Goal: Information Seeking & Learning: Learn about a topic

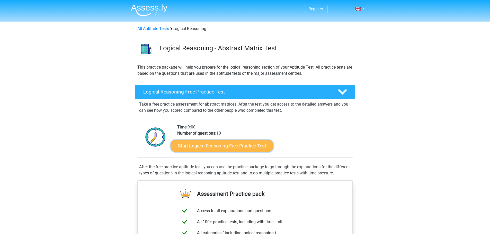
click at [191, 146] on link "Start Logical Reasoning Free Practice Test" at bounding box center [222, 146] width 103 height 12
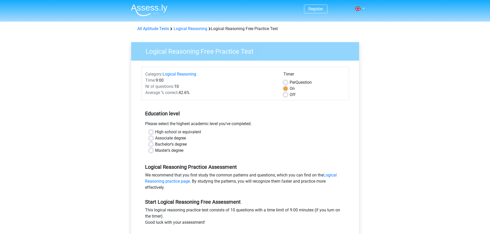
click at [155, 150] on label "Master's degree" at bounding box center [169, 151] width 28 height 6
click at [150, 150] on input "Master's degree" at bounding box center [151, 150] width 4 height 5
radio input "true"
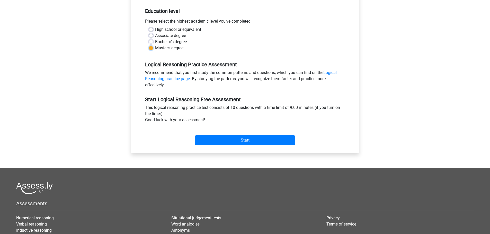
scroll to position [103, 0]
click at [224, 142] on input "Start" at bounding box center [245, 140] width 100 height 10
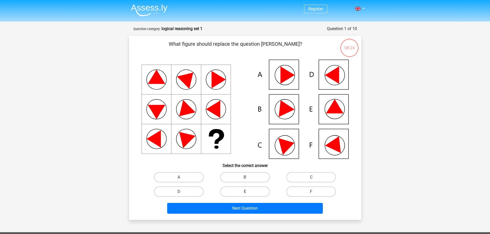
click at [249, 194] on label "E" at bounding box center [245, 192] width 50 height 10
click at [248, 194] on input "E" at bounding box center [246, 193] width 3 height 3
radio input "true"
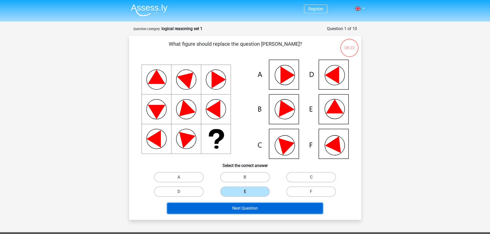
click at [255, 210] on button "Next Question" at bounding box center [245, 208] width 156 height 11
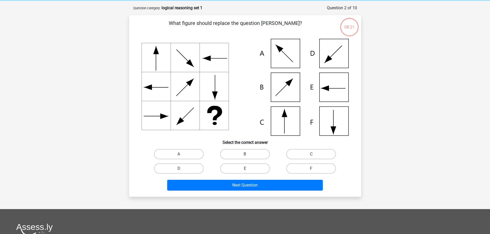
scroll to position [26, 0]
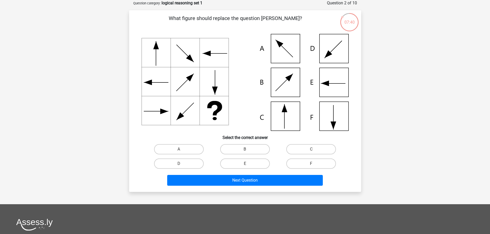
click at [283, 123] on icon at bounding box center [245, 82] width 207 height 97
click at [299, 152] on label "C" at bounding box center [311, 149] width 50 height 10
click at [311, 152] on input "C" at bounding box center [312, 151] width 3 height 3
radio input "true"
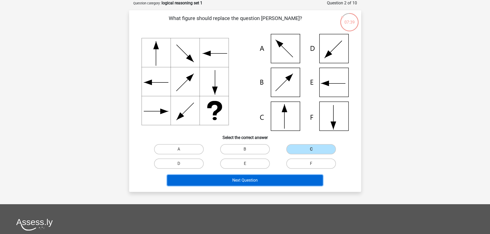
click at [288, 180] on button "Next Question" at bounding box center [245, 180] width 156 height 11
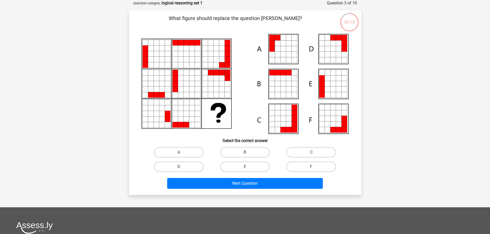
drag, startPoint x: 199, startPoint y: 155, endPoint x: 204, endPoint y: 159, distance: 5.8
click at [200, 155] on label "A" at bounding box center [179, 152] width 50 height 10
click at [182, 155] on input "A" at bounding box center [180, 154] width 3 height 3
radio input "true"
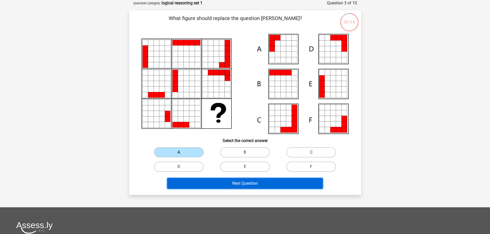
click at [236, 187] on button "Next Question" at bounding box center [245, 183] width 156 height 11
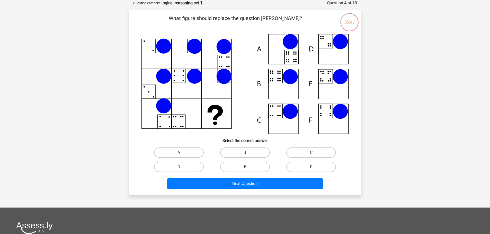
click at [200, 151] on label "A" at bounding box center [179, 153] width 50 height 10
click at [182, 153] on input "A" at bounding box center [180, 154] width 3 height 3
radio input "true"
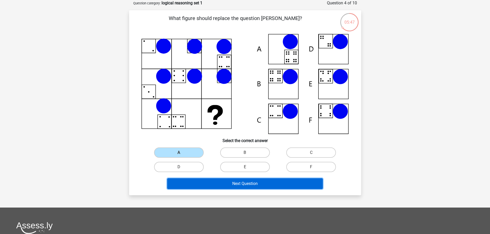
click at [248, 185] on button "Next Question" at bounding box center [245, 184] width 156 height 11
